Goal: Task Accomplishment & Management: Manage account settings

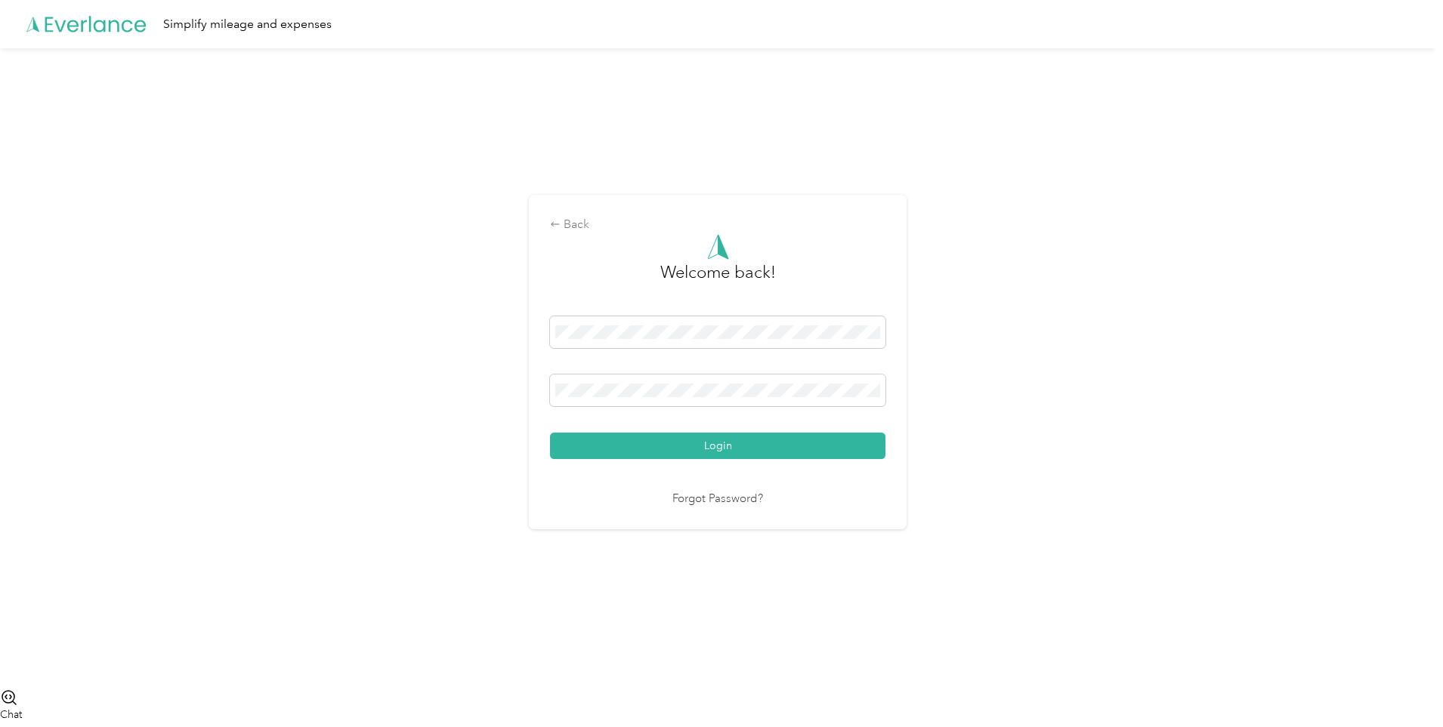
click at [677, 447] on button "Login" at bounding box center [717, 446] width 335 height 26
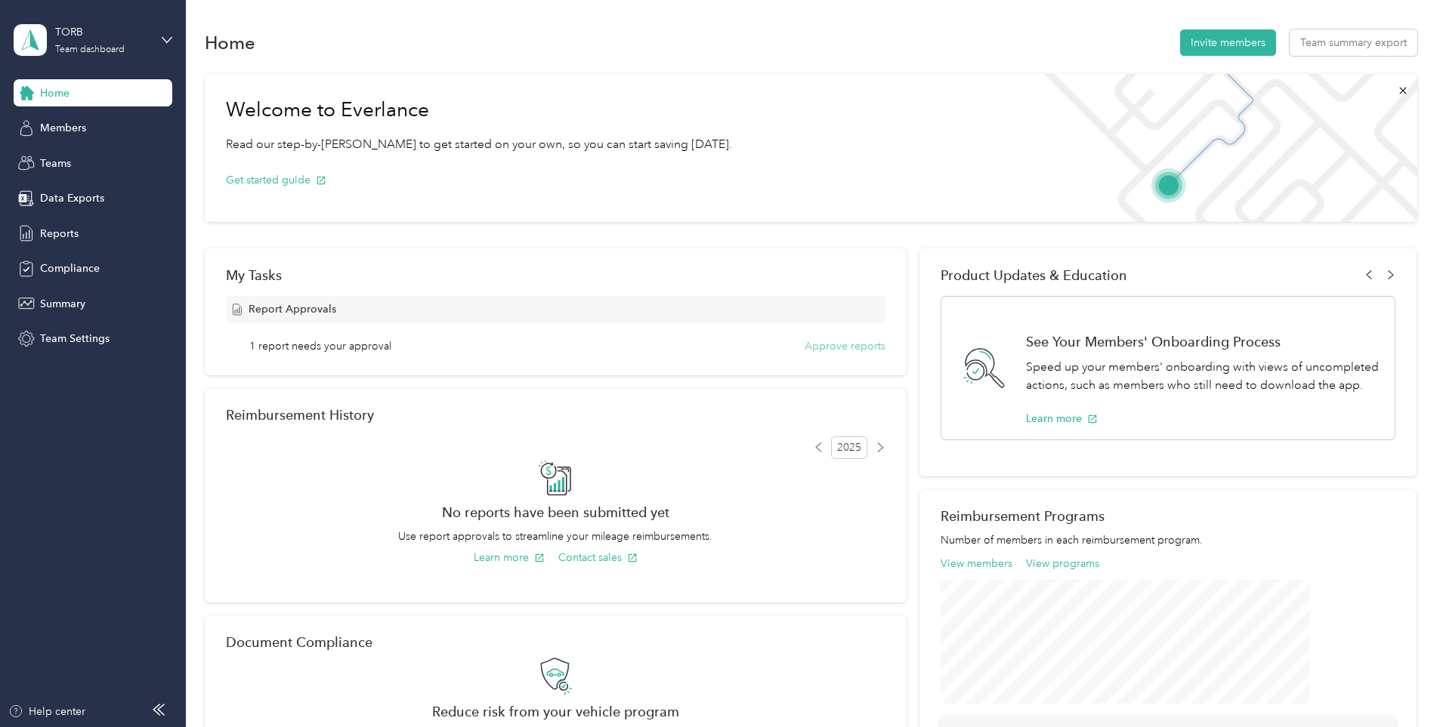
click at [832, 343] on button "Approve reports" at bounding box center [844, 346] width 81 height 16
